Goal: Information Seeking & Learning: Learn about a topic

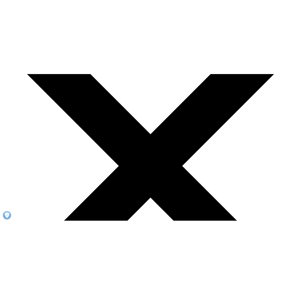
scroll to position [129, 0]
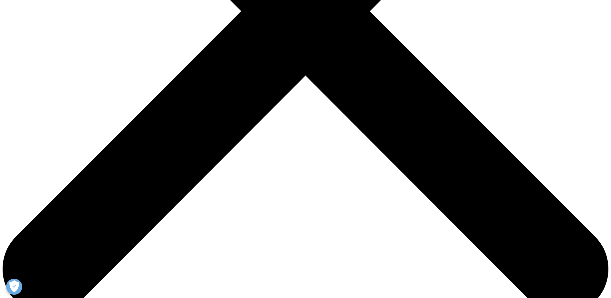
scroll to position [258, 0]
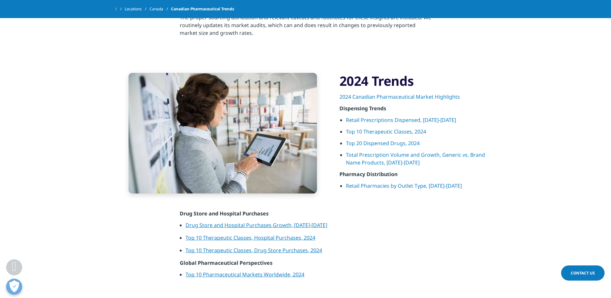
drag, startPoint x: 374, startPoint y: 152, endPoint x: 370, endPoint y: 157, distance: 6.2
click at [374, 152] on link "Total Prescription Volume and Growth, Generic vs. Brand Name Products, [DATE]-[…" at bounding box center [415, 158] width 139 height 15
